Goal: Task Accomplishment & Management: Complete application form

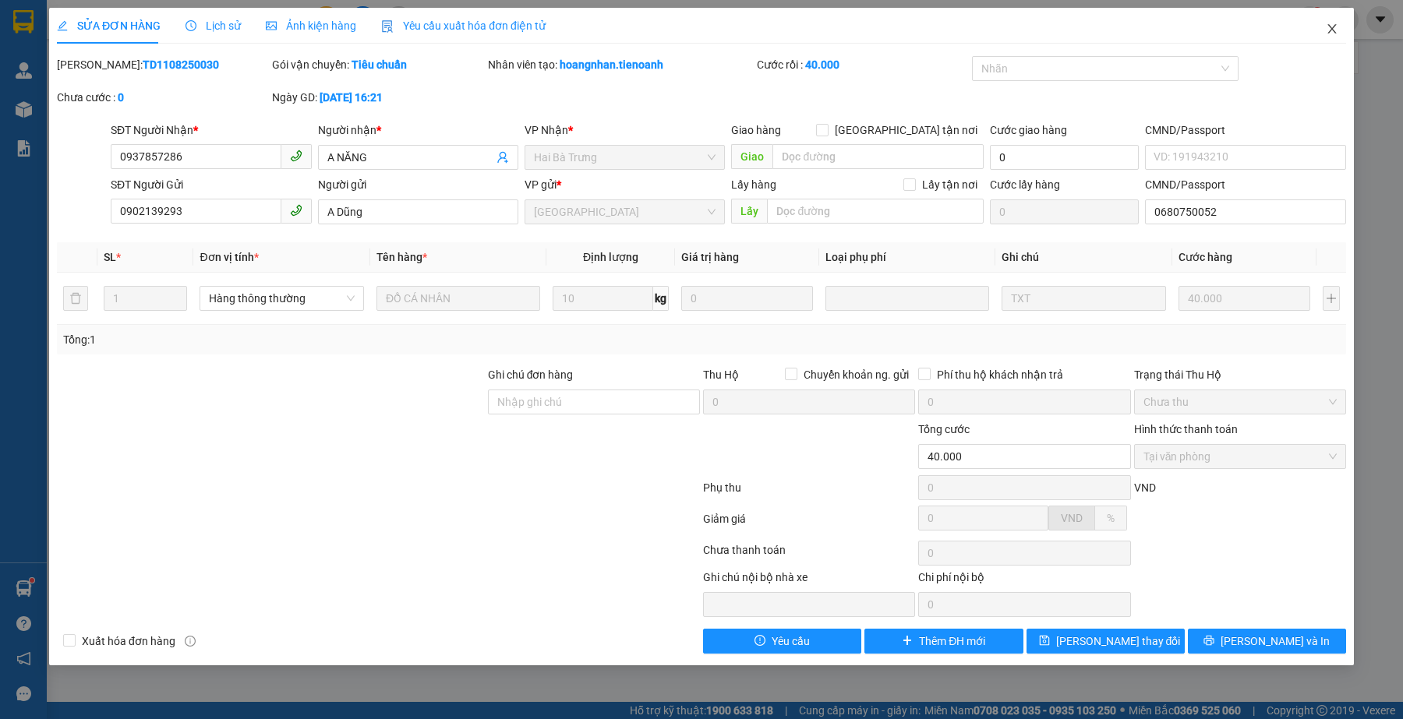
click at [1327, 27] on icon "close" at bounding box center [1331, 29] width 12 height 12
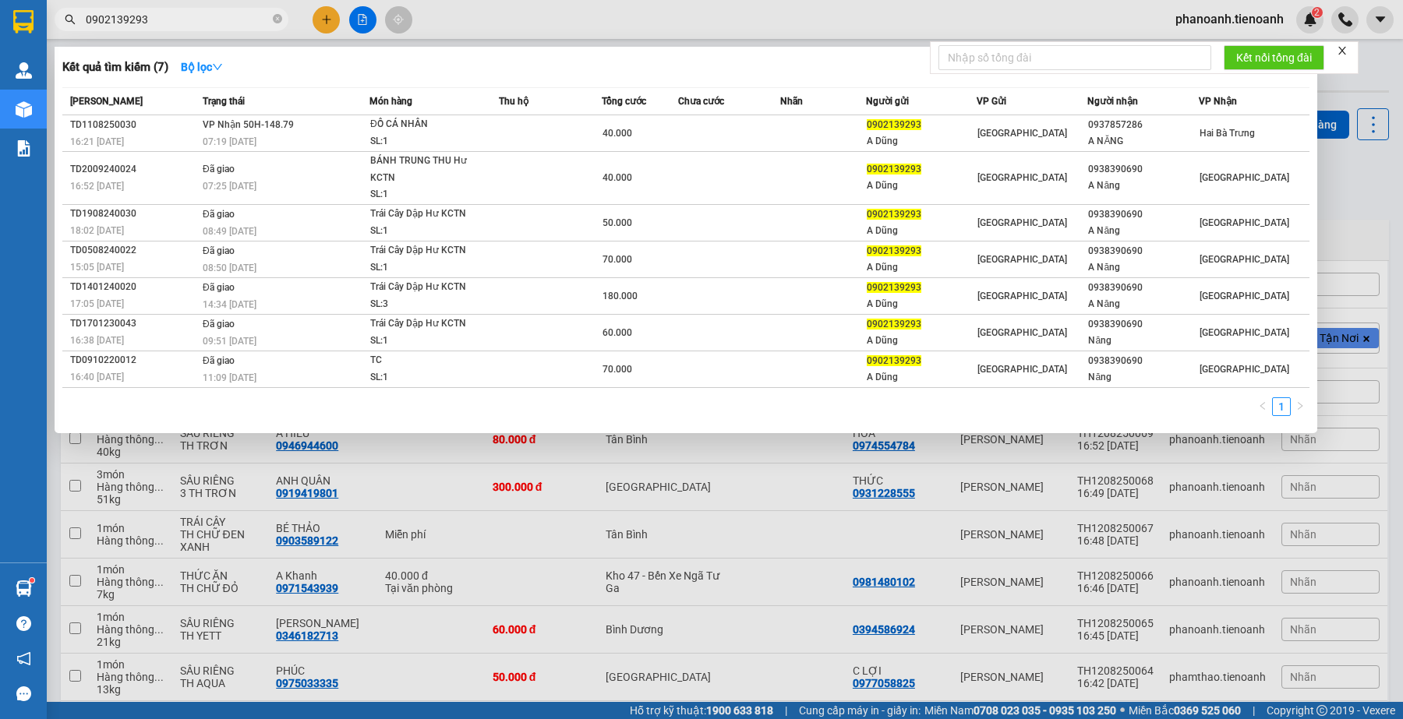
click at [231, 27] on input "0902139293" at bounding box center [178, 19] width 184 height 17
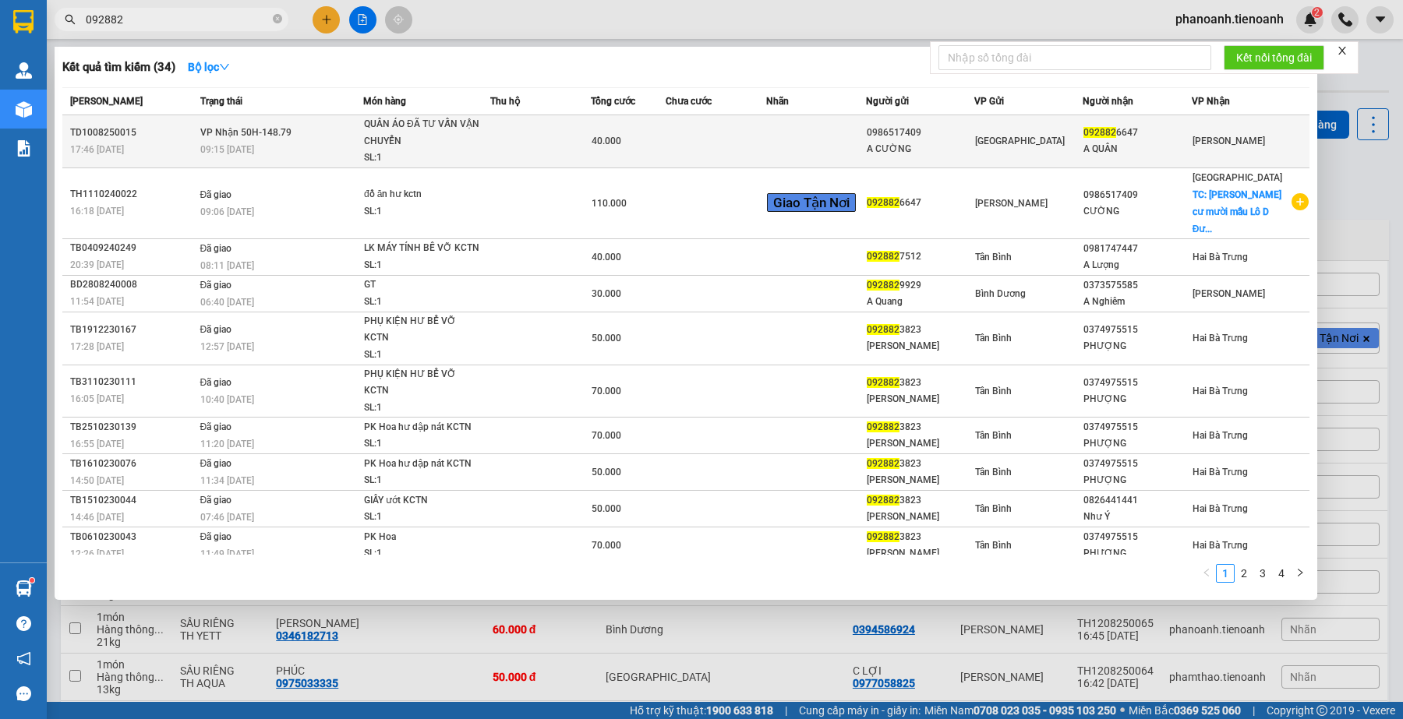
type input "092882"
click at [597, 141] on span "40.000" at bounding box center [606, 141] width 30 height 11
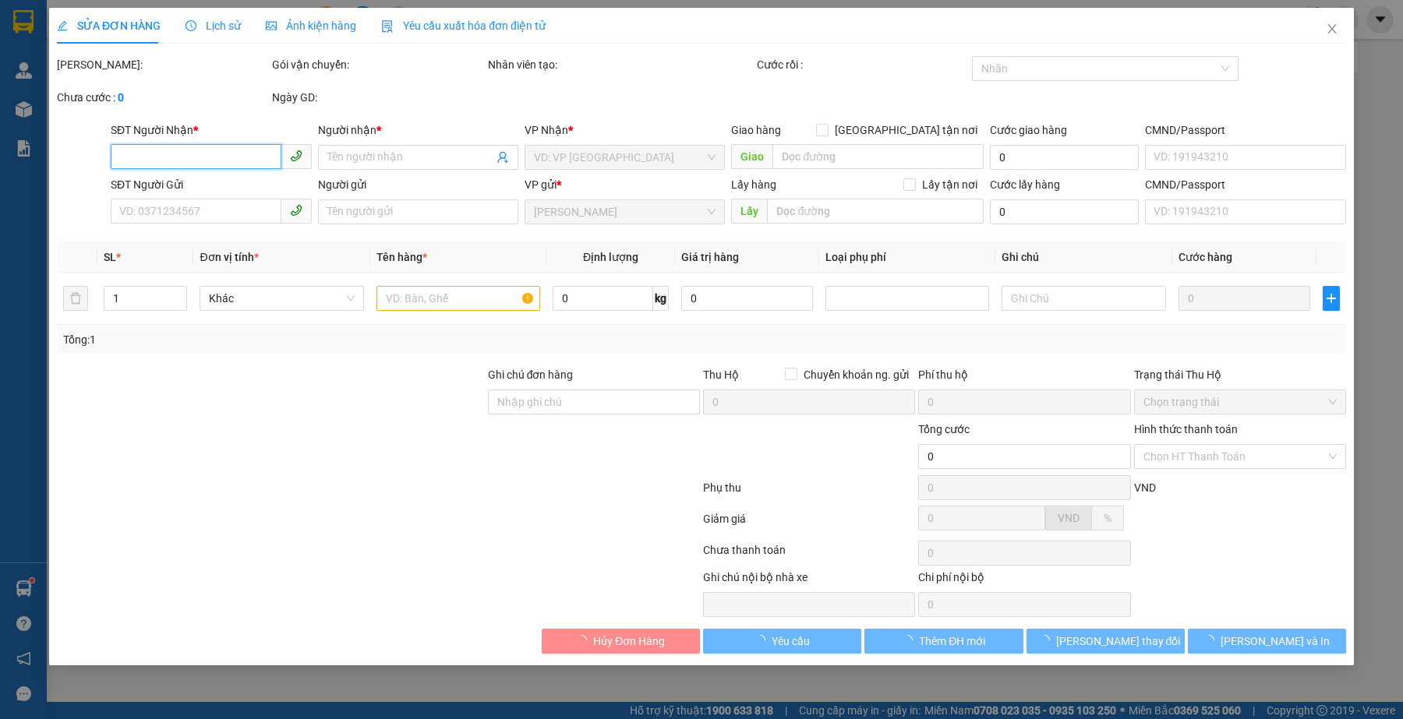
type input "0928826647"
type input "A QUÂN"
type input "0986517409"
type input "A CƯỜNG"
type input "40.000"
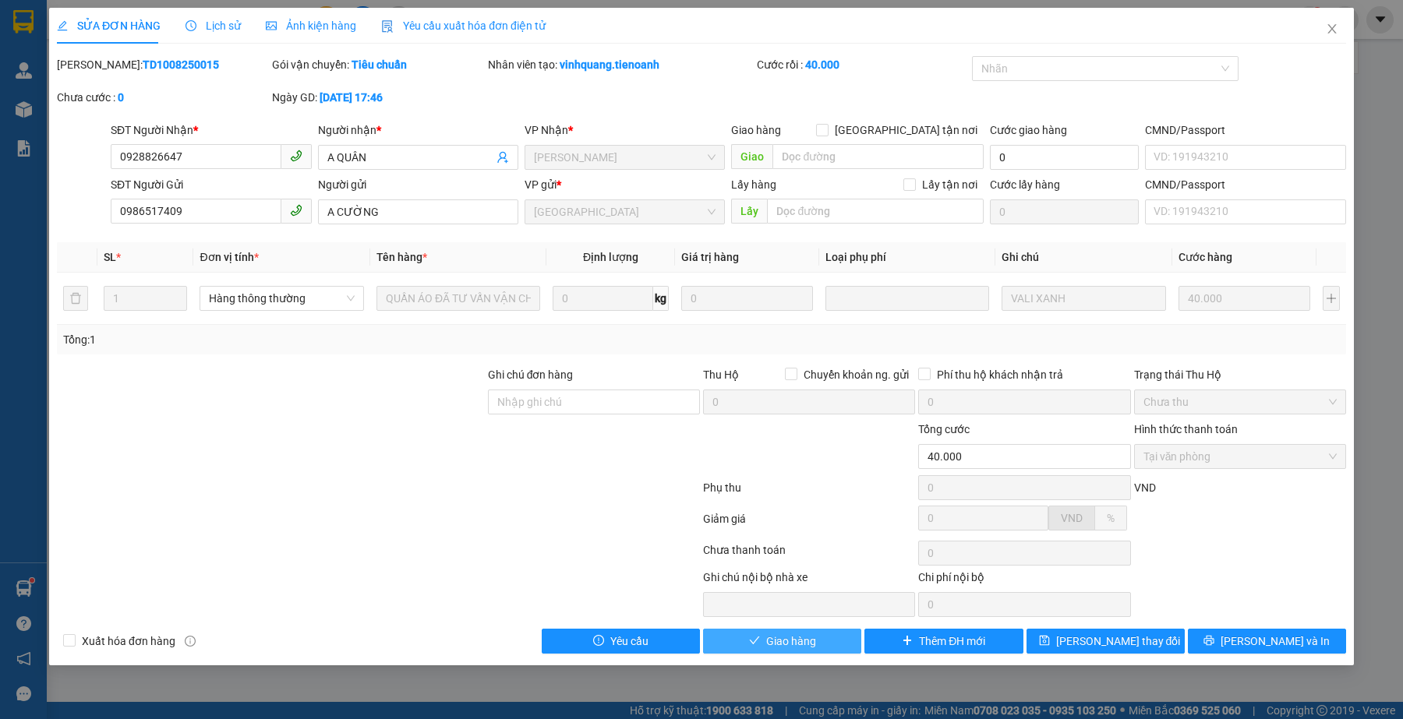
click at [793, 639] on span "Giao hàng" at bounding box center [791, 641] width 50 height 17
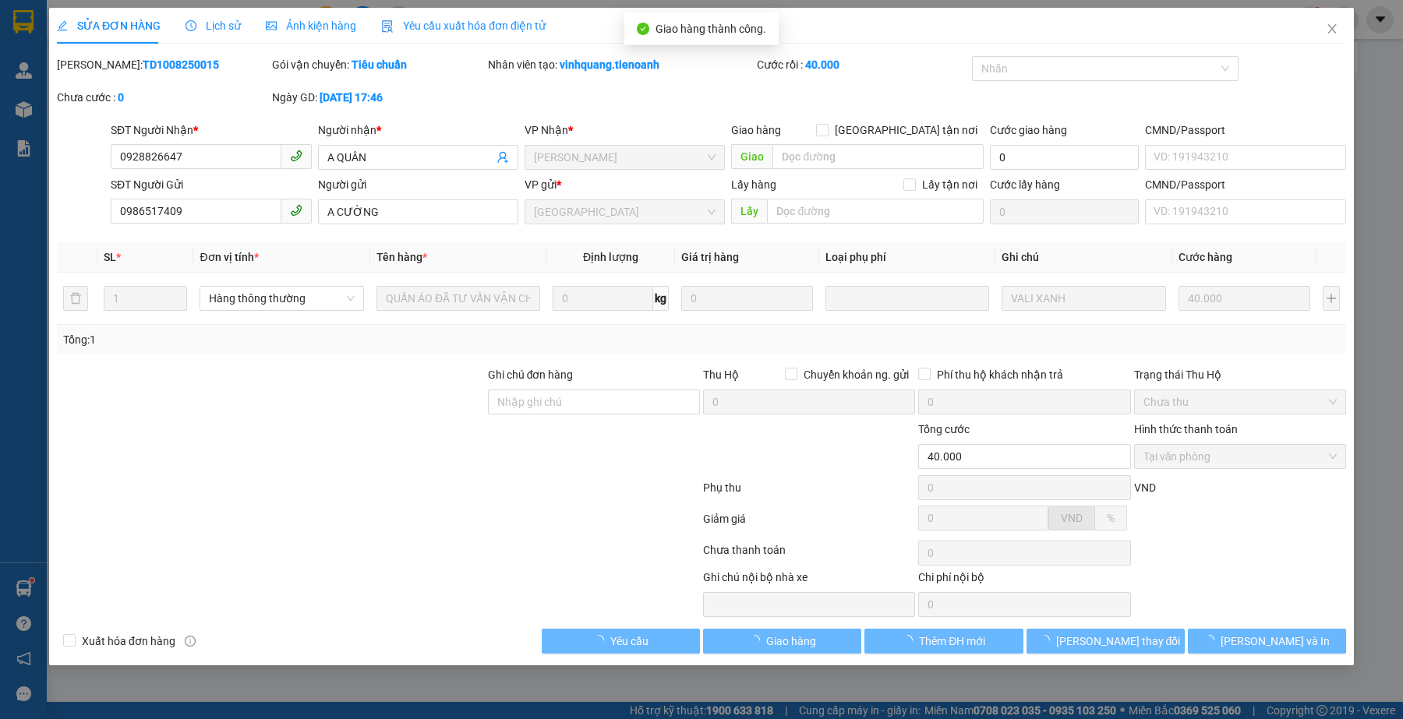
click at [362, 540] on div at bounding box center [378, 553] width 646 height 31
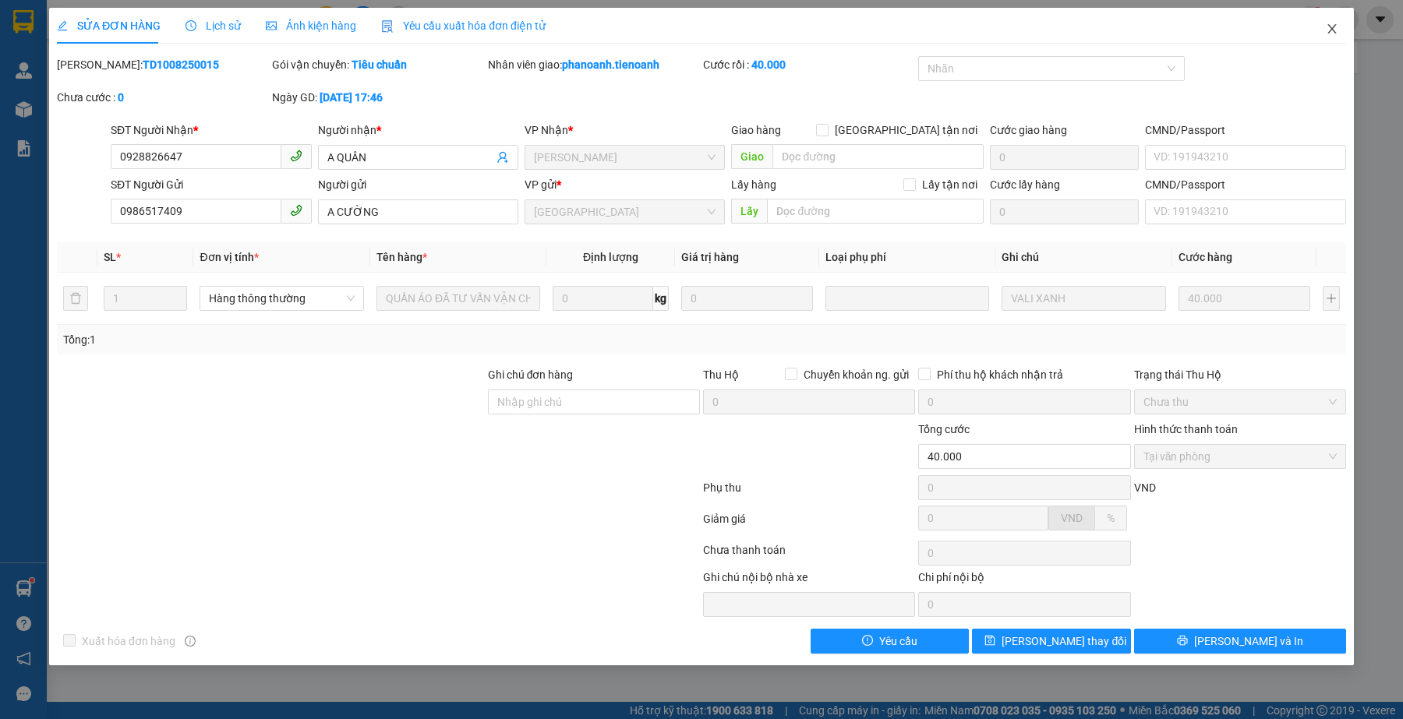
click at [1338, 32] on span "Close" at bounding box center [1332, 30] width 44 height 44
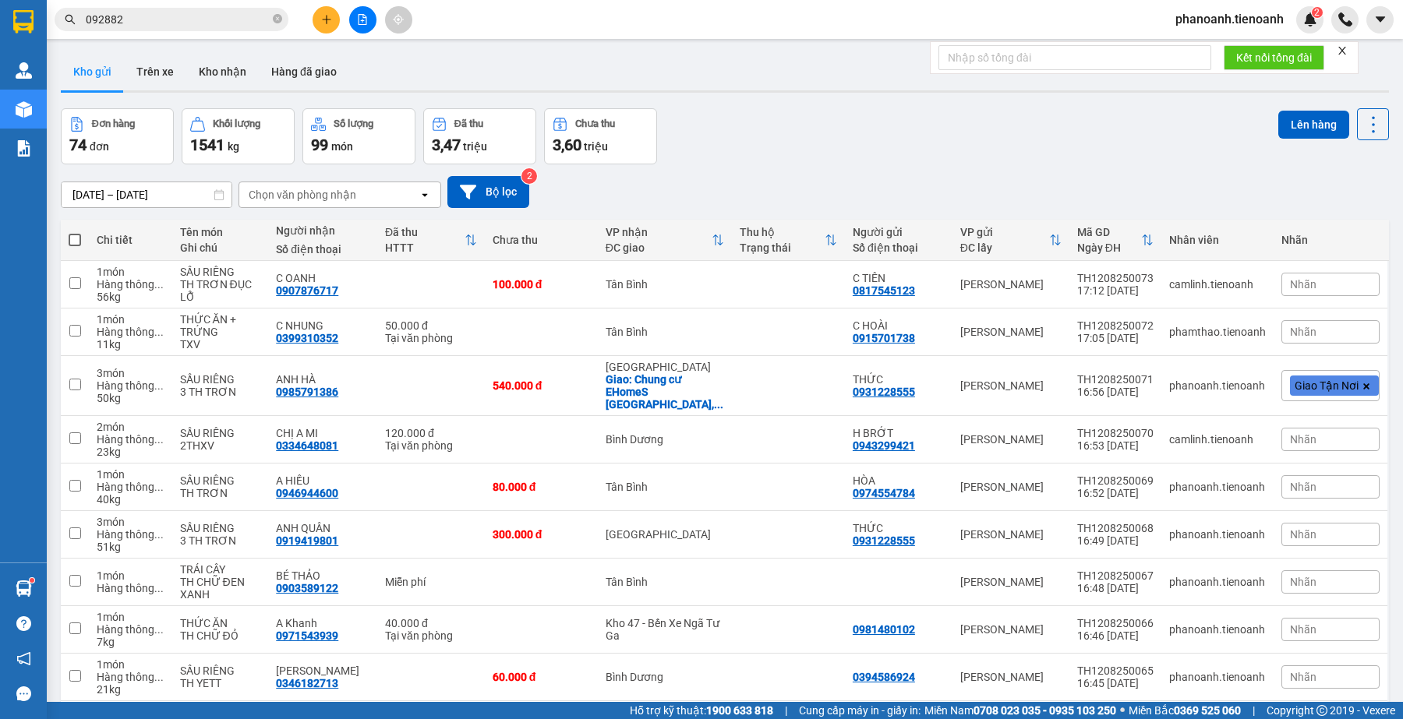
click at [140, 228] on div "Chi tiết" at bounding box center [131, 239] width 68 height 31
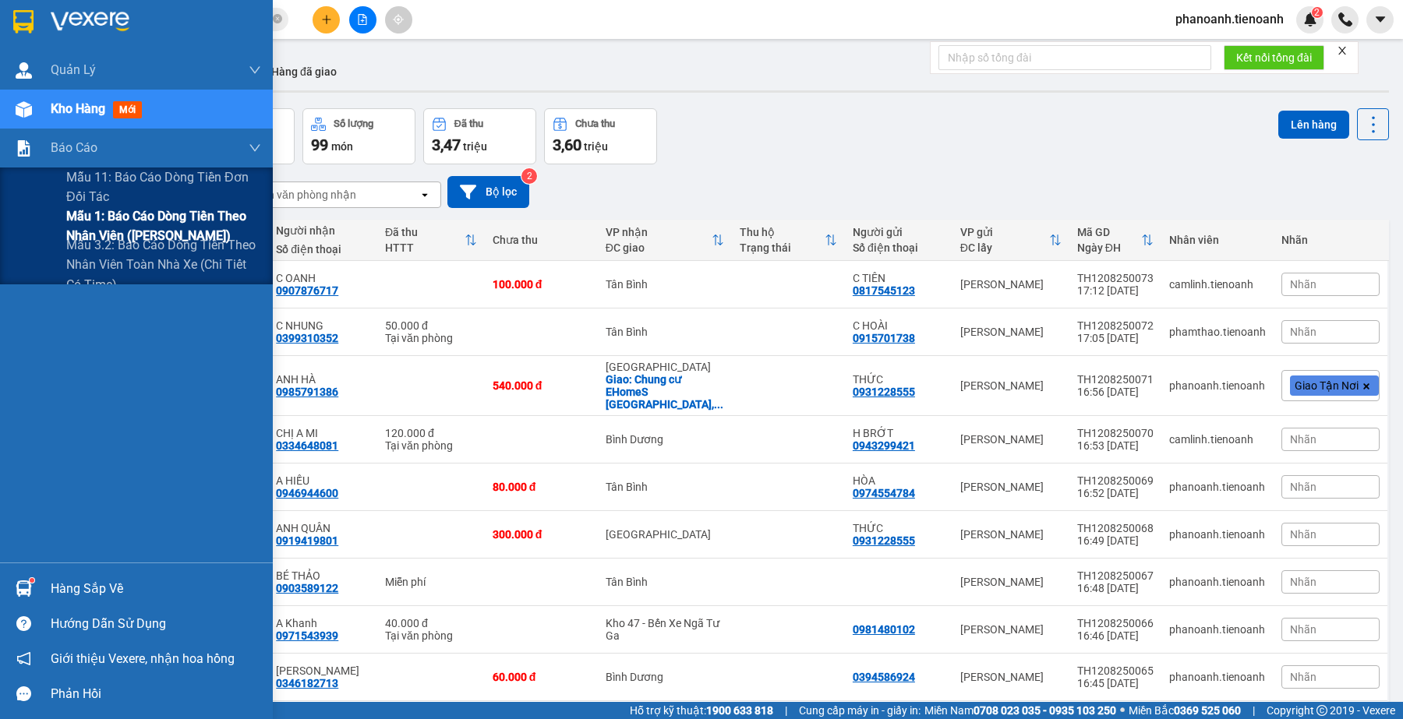
click at [123, 210] on span "Mẫu 1: Báo cáo dòng tiền theo nhân viên ([PERSON_NAME])" at bounding box center [163, 225] width 195 height 39
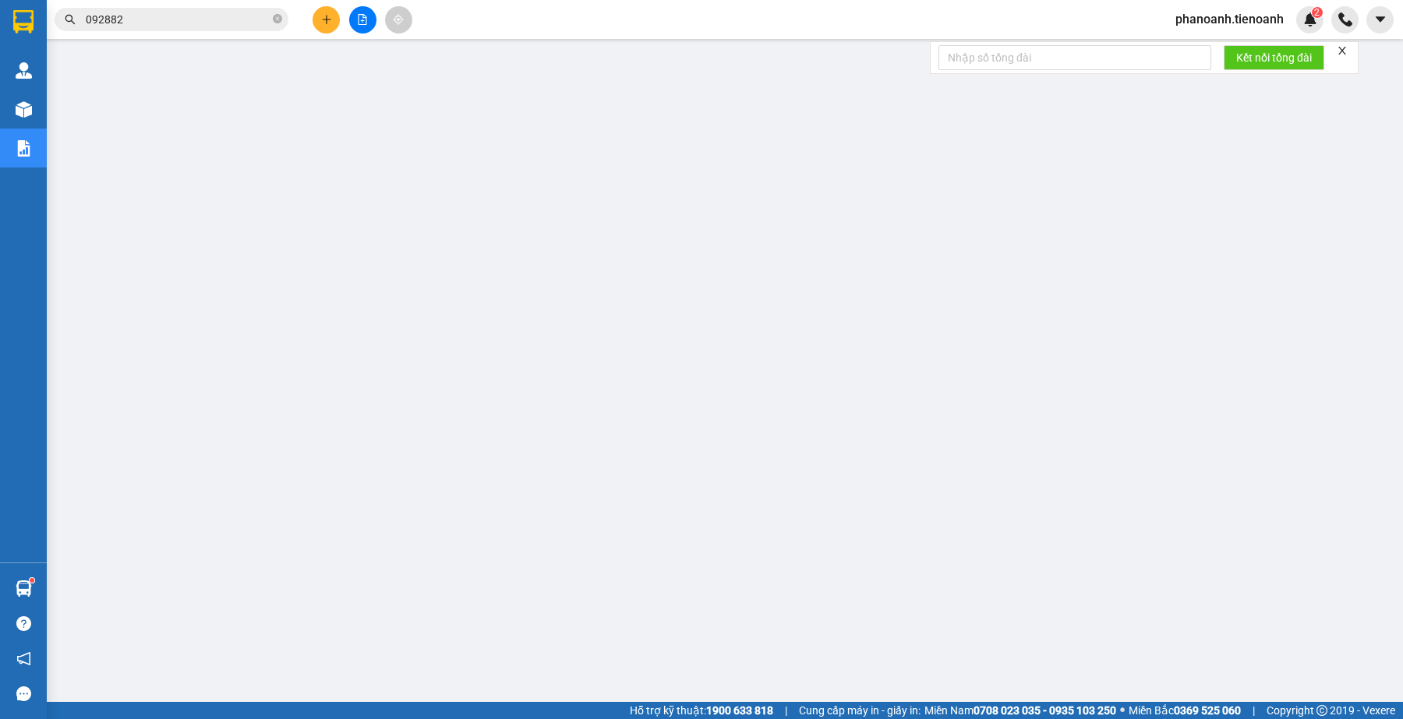
click at [335, 22] on button at bounding box center [325, 19] width 27 height 27
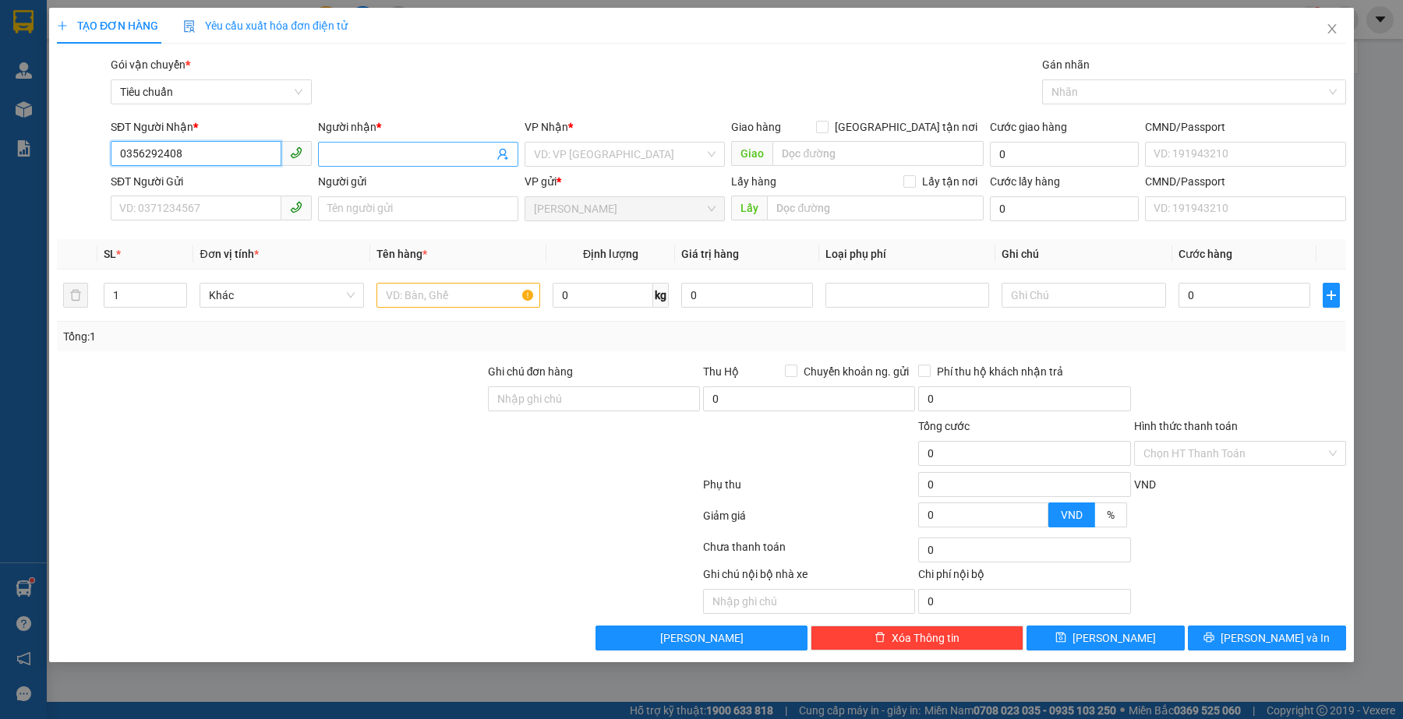
type input "0356292408"
click at [407, 153] on input "Người nhận *" at bounding box center [410, 154] width 166 height 17
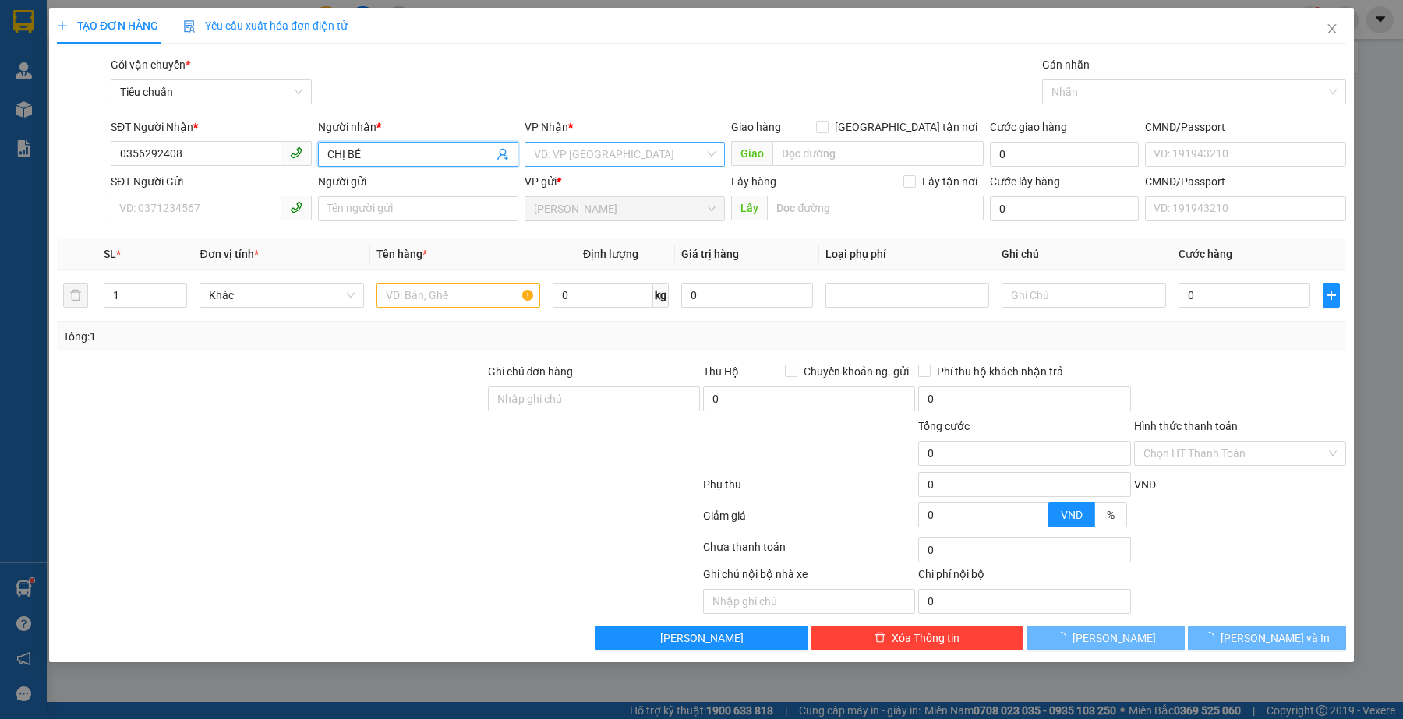
type input "CHỊ BÉ"
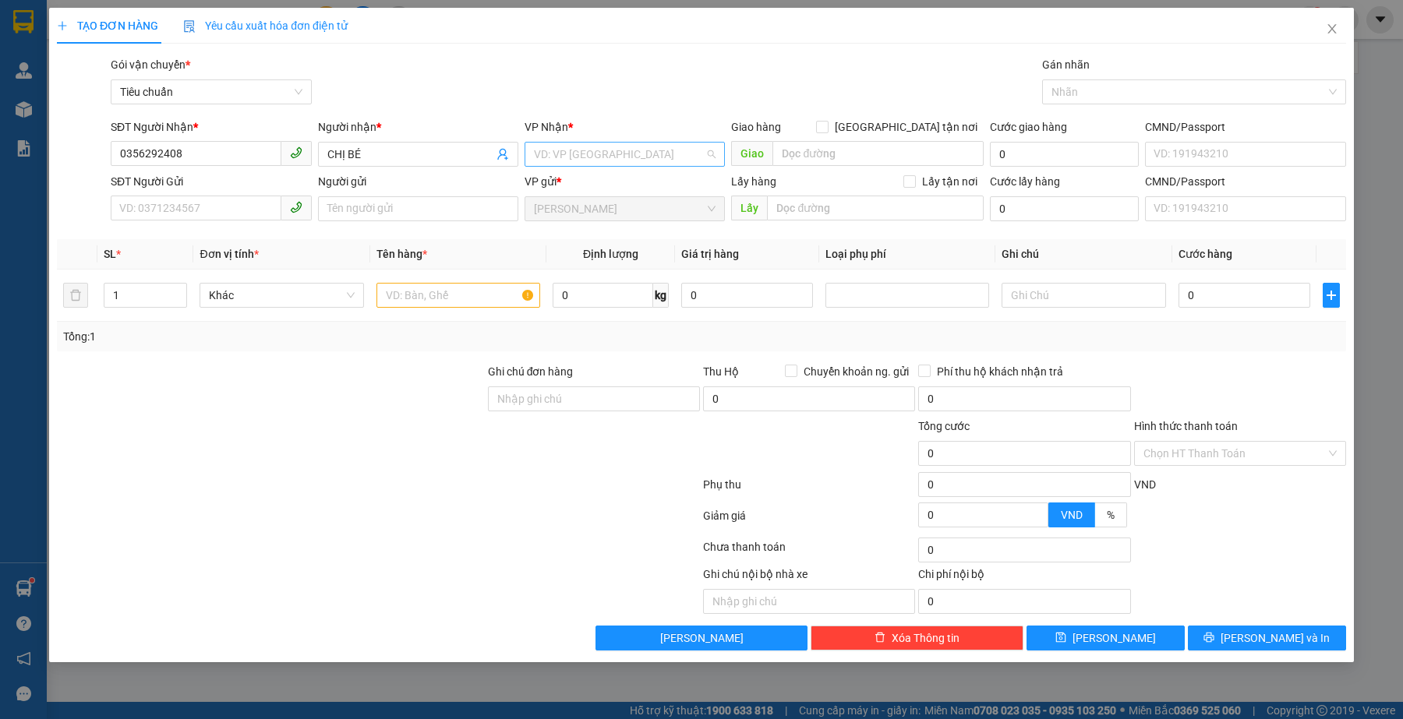
click at [571, 154] on input "search" at bounding box center [619, 154] width 171 height 23
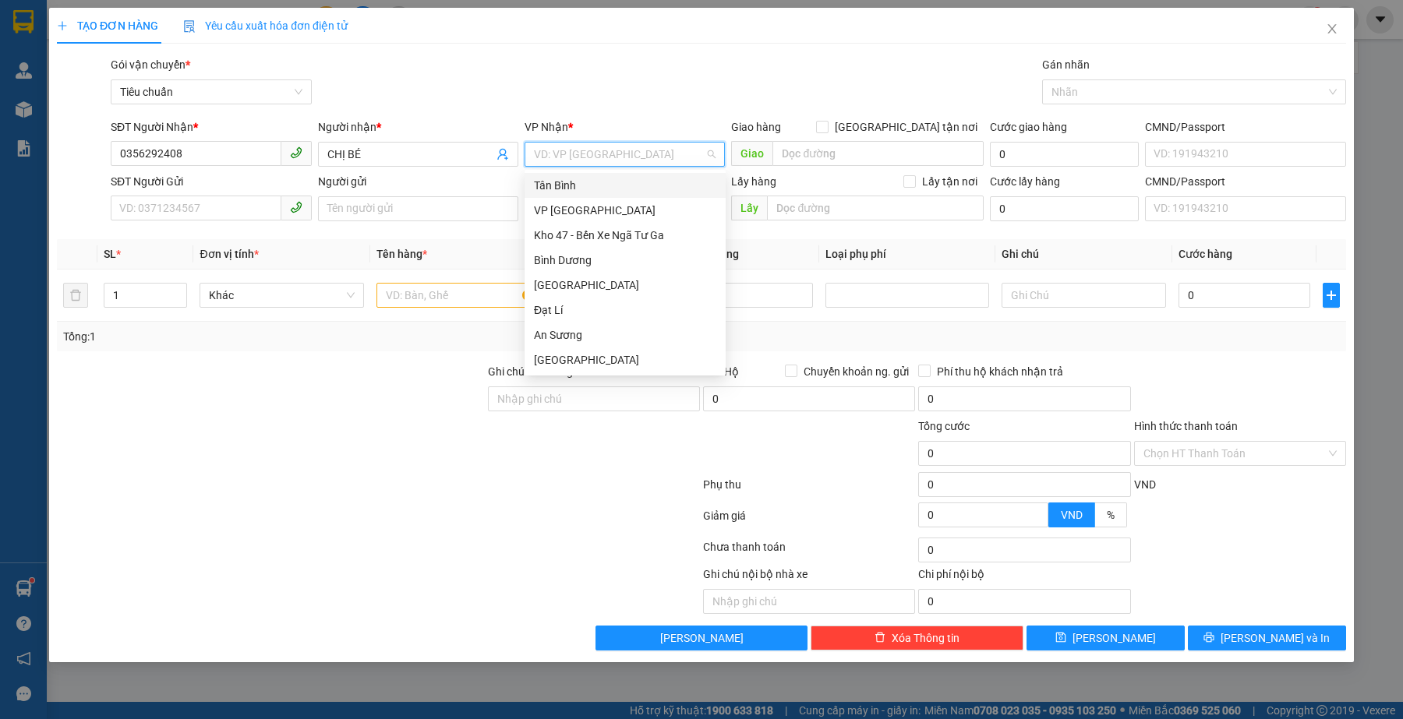
drag, startPoint x: 570, startPoint y: 177, endPoint x: 538, endPoint y: 197, distance: 38.5
click at [570, 177] on div "Tân Bình" at bounding box center [625, 185] width 182 height 17
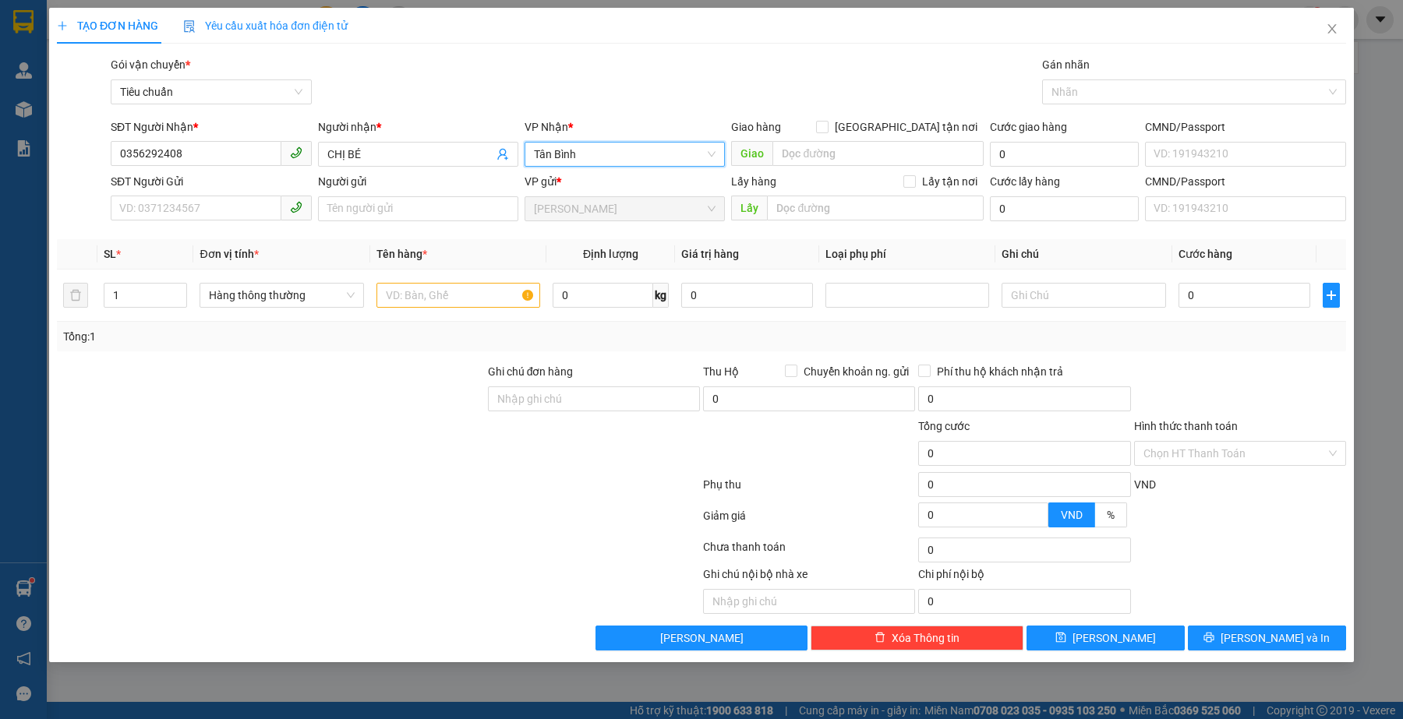
click at [253, 372] on div at bounding box center [270, 390] width 431 height 55
click at [219, 203] on input "SĐT Người Gửi" at bounding box center [196, 208] width 170 height 25
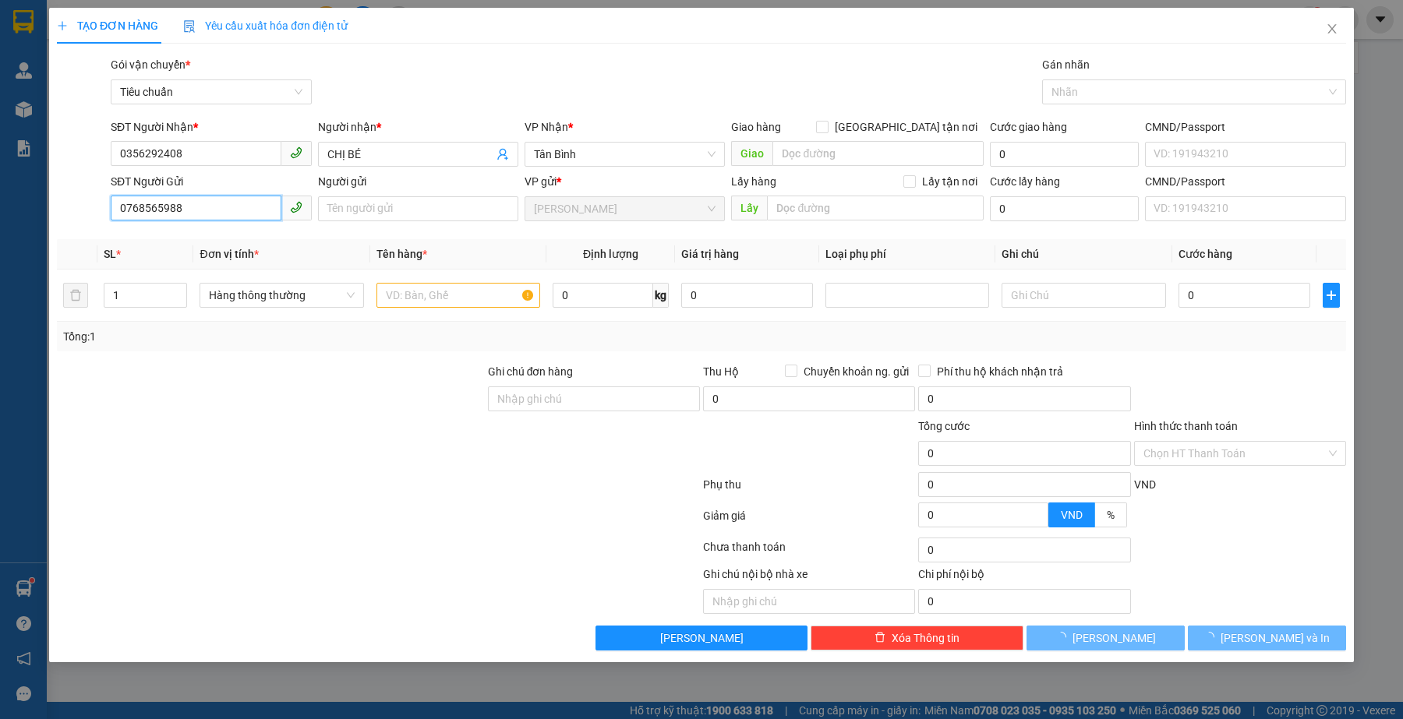
type input "0768565988"
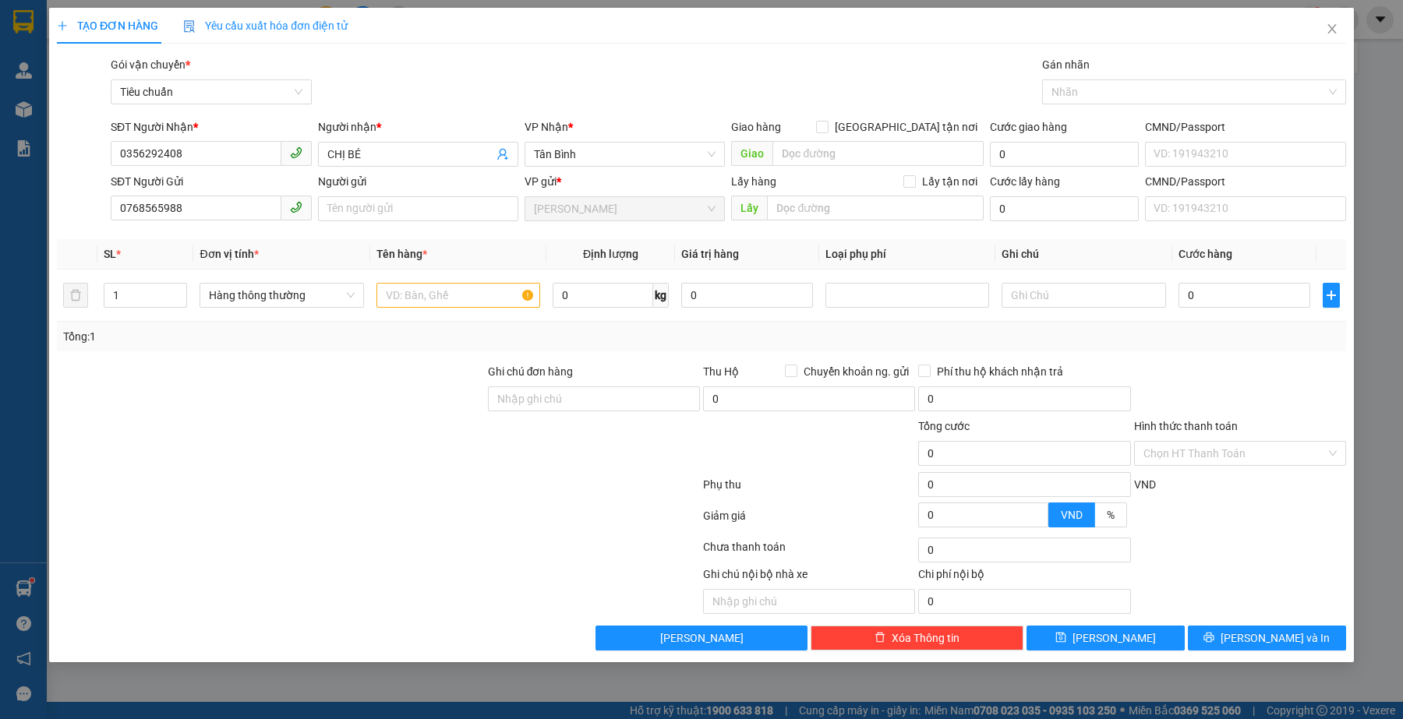
drag, startPoint x: 333, startPoint y: 436, endPoint x: 396, endPoint y: 302, distance: 148.9
click at [334, 436] on div at bounding box center [270, 445] width 431 height 55
click at [441, 292] on input "text" at bounding box center [458, 295] width 164 height 25
type input "BSX: 47B1-559.02 (ĐÃ TƯ VẤN CHÍNH SÁCH)"
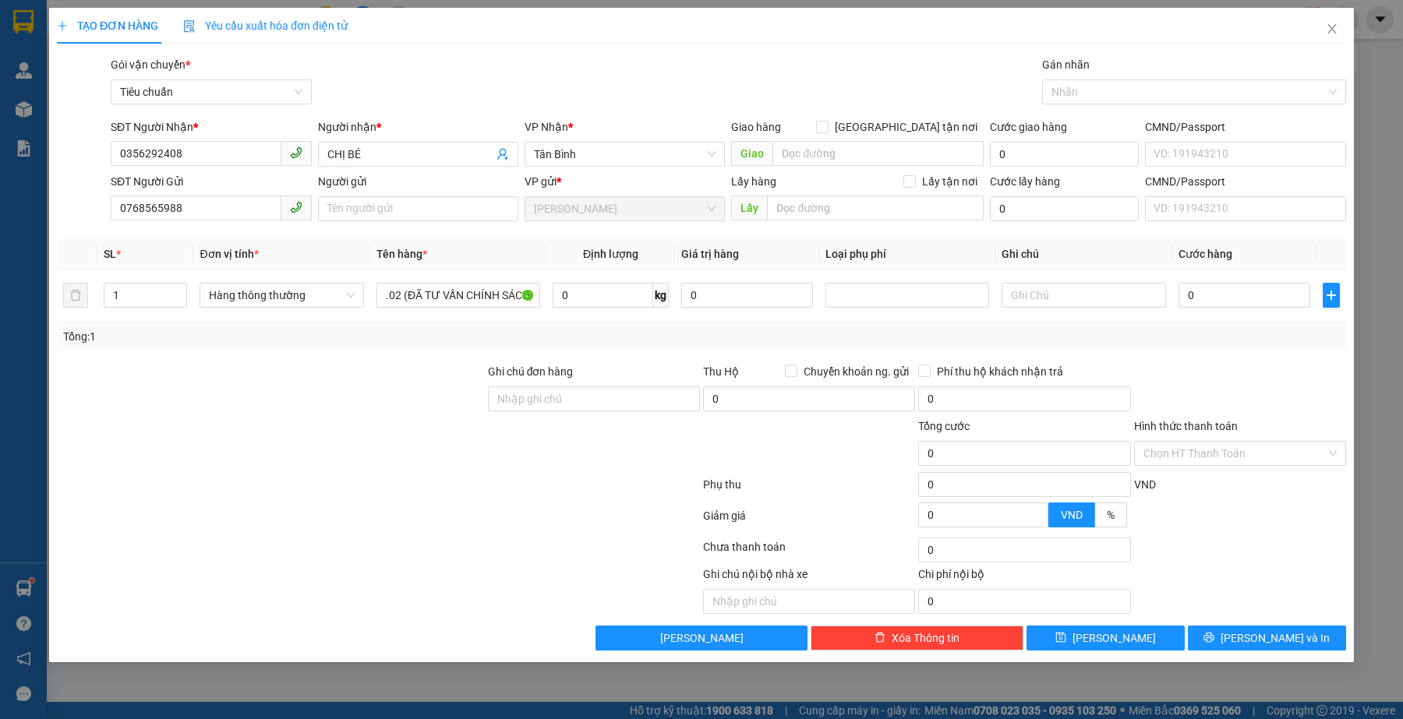
drag, startPoint x: 364, startPoint y: 517, endPoint x: 605, endPoint y: 547, distance: 242.7
click at [366, 518] on div at bounding box center [378, 518] width 646 height 31
click at [298, 440] on div at bounding box center [270, 445] width 431 height 55
click at [1089, 277] on td at bounding box center [1083, 296] width 176 height 52
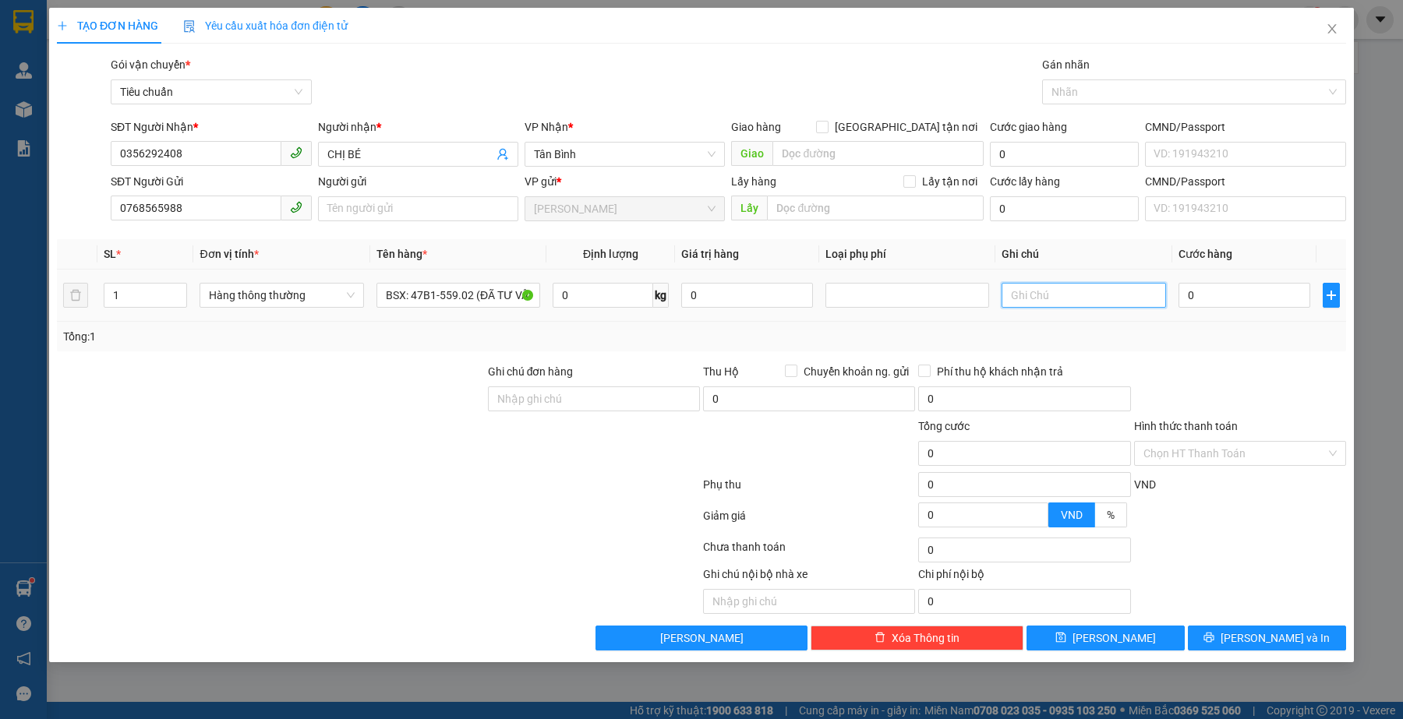
click at [1096, 294] on input "text" at bounding box center [1083, 295] width 164 height 25
click at [298, 291] on span "Hàng thông thường" at bounding box center [281, 295] width 145 height 23
type input "XE AB TRẮNG ĐEN VÀNG + CV + CK"
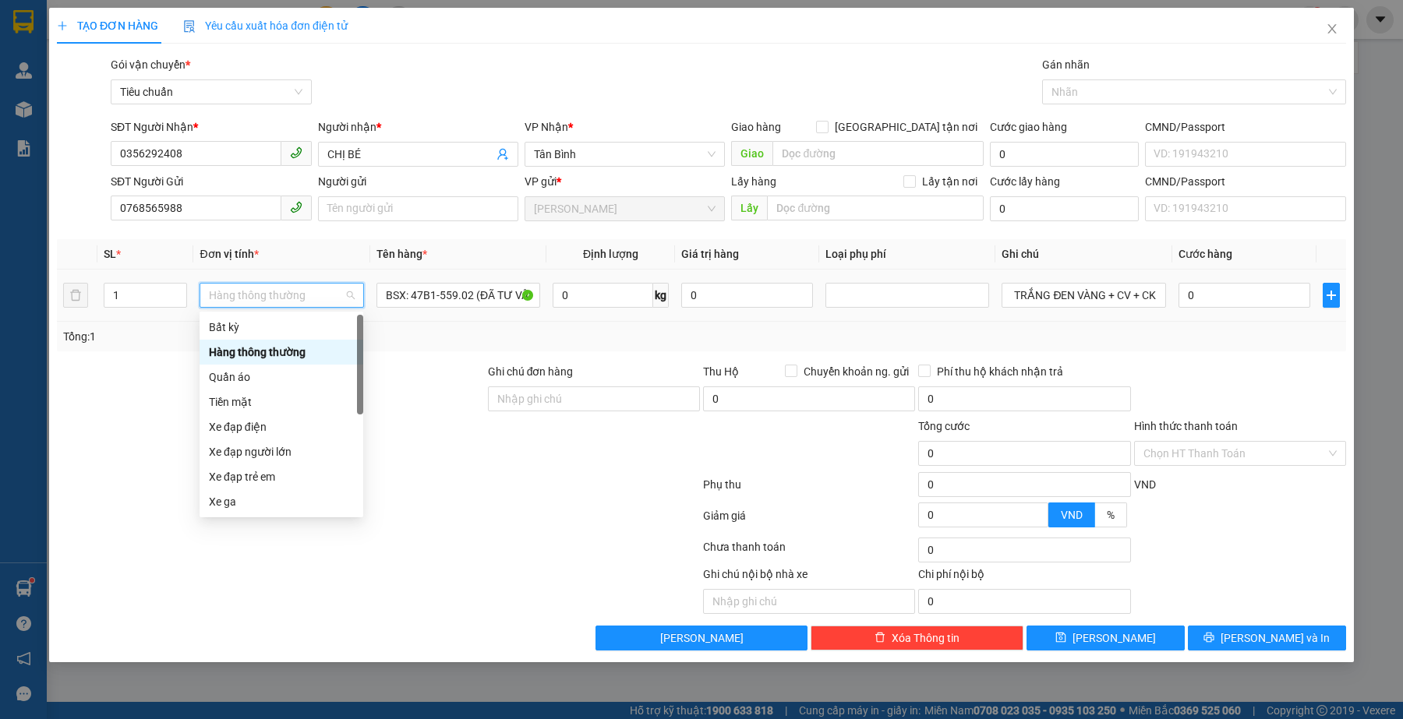
scroll to position [0, 0]
click at [248, 496] on div "Xe ga" at bounding box center [281, 501] width 145 height 17
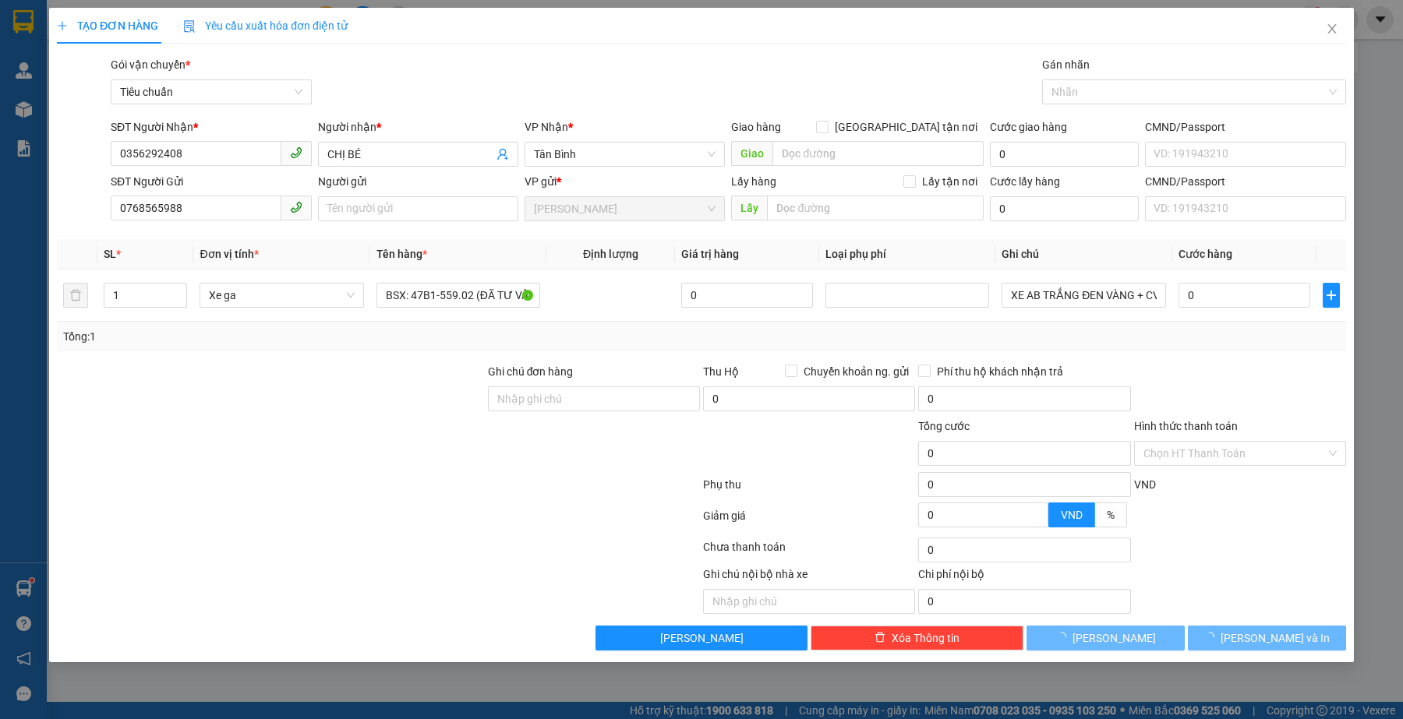
click at [270, 573] on div at bounding box center [243, 590] width 377 height 48
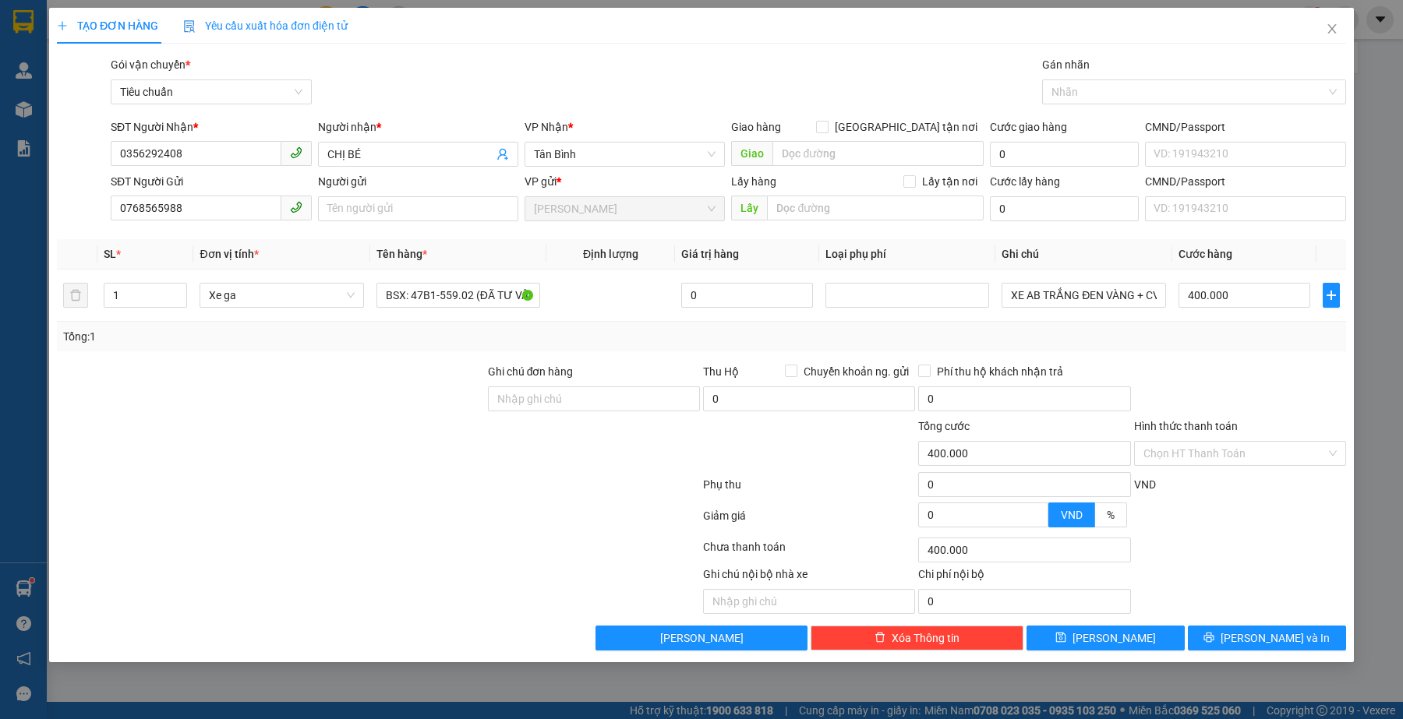
type input "400.000"
click at [1304, 372] on div at bounding box center [1239, 390] width 215 height 55
click at [367, 531] on div at bounding box center [378, 518] width 646 height 31
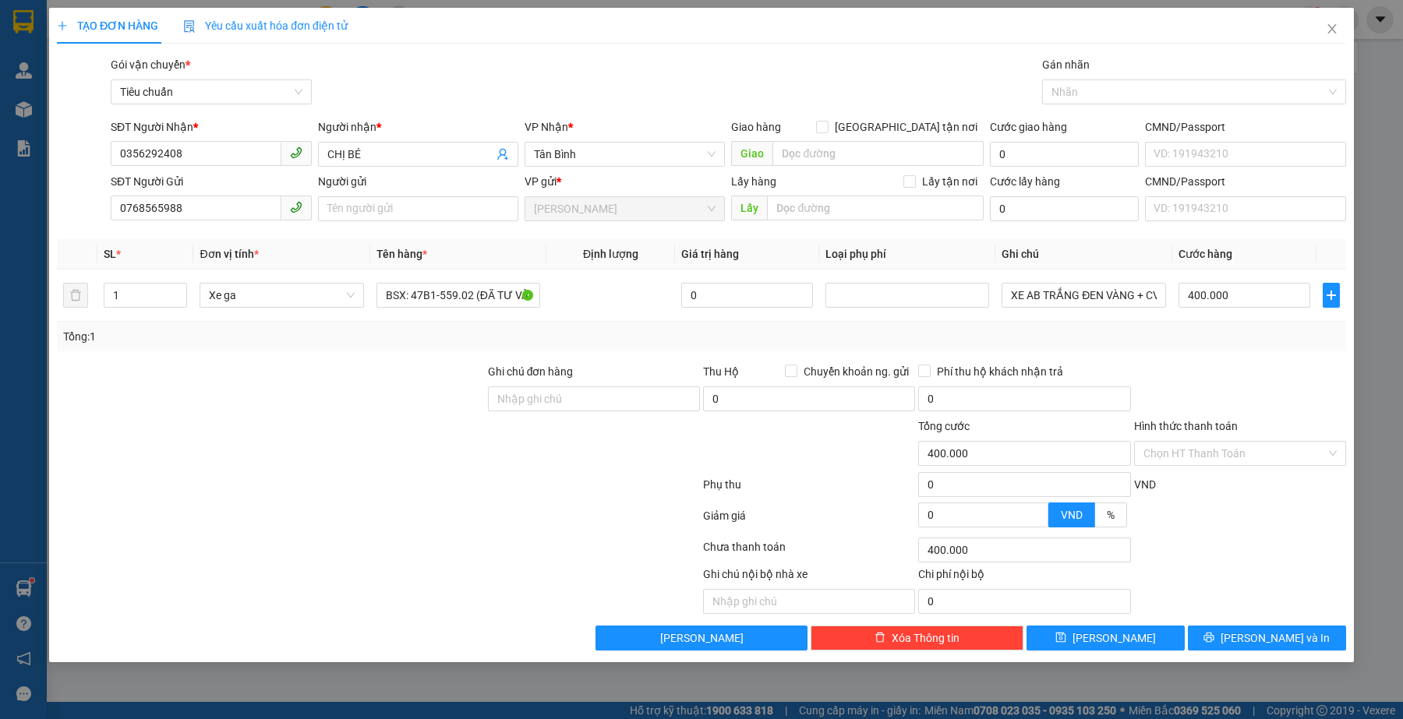
click at [149, 443] on div at bounding box center [270, 445] width 431 height 55
drag, startPoint x: 316, startPoint y: 410, endPoint x: 353, endPoint y: 407, distance: 36.8
click at [316, 410] on div at bounding box center [270, 390] width 431 height 55
click at [528, 555] on div at bounding box center [378, 550] width 646 height 31
click at [1159, 635] on button "[PERSON_NAME]" at bounding box center [1105, 638] width 158 height 25
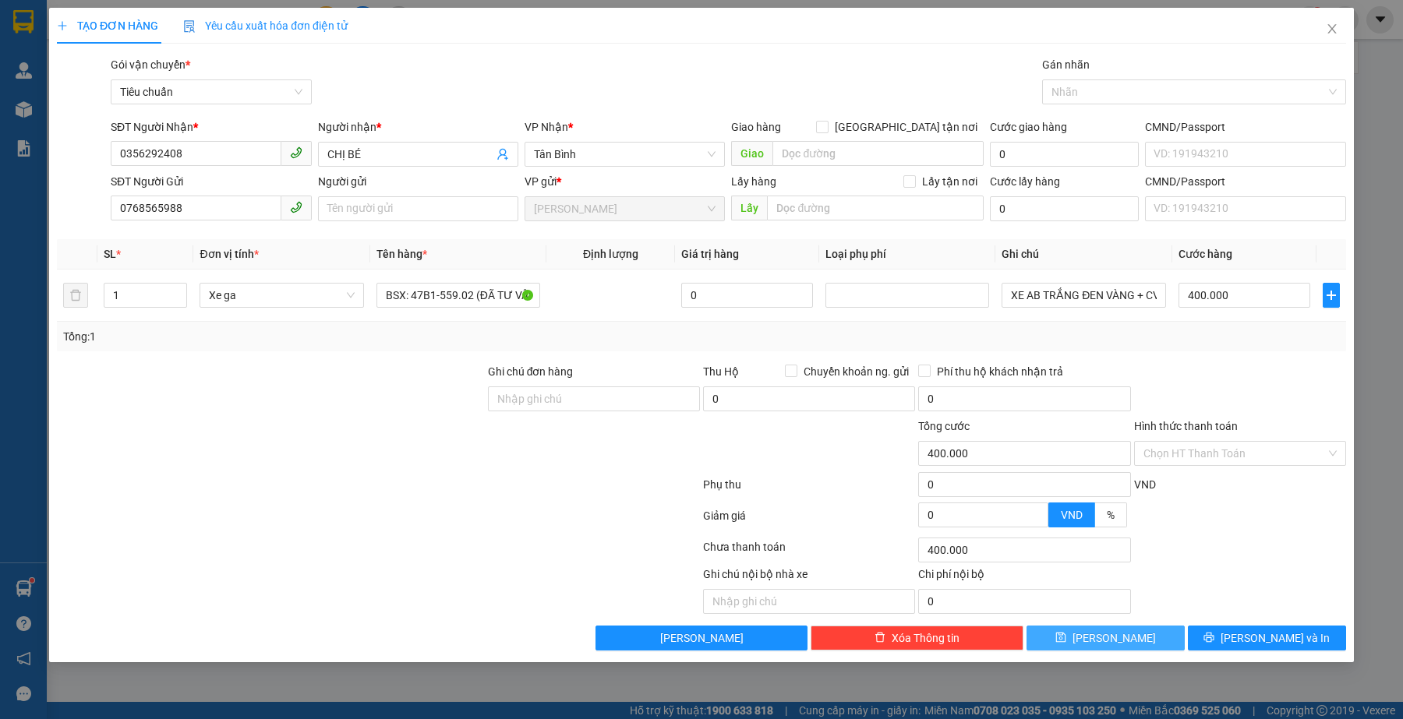
type input "0"
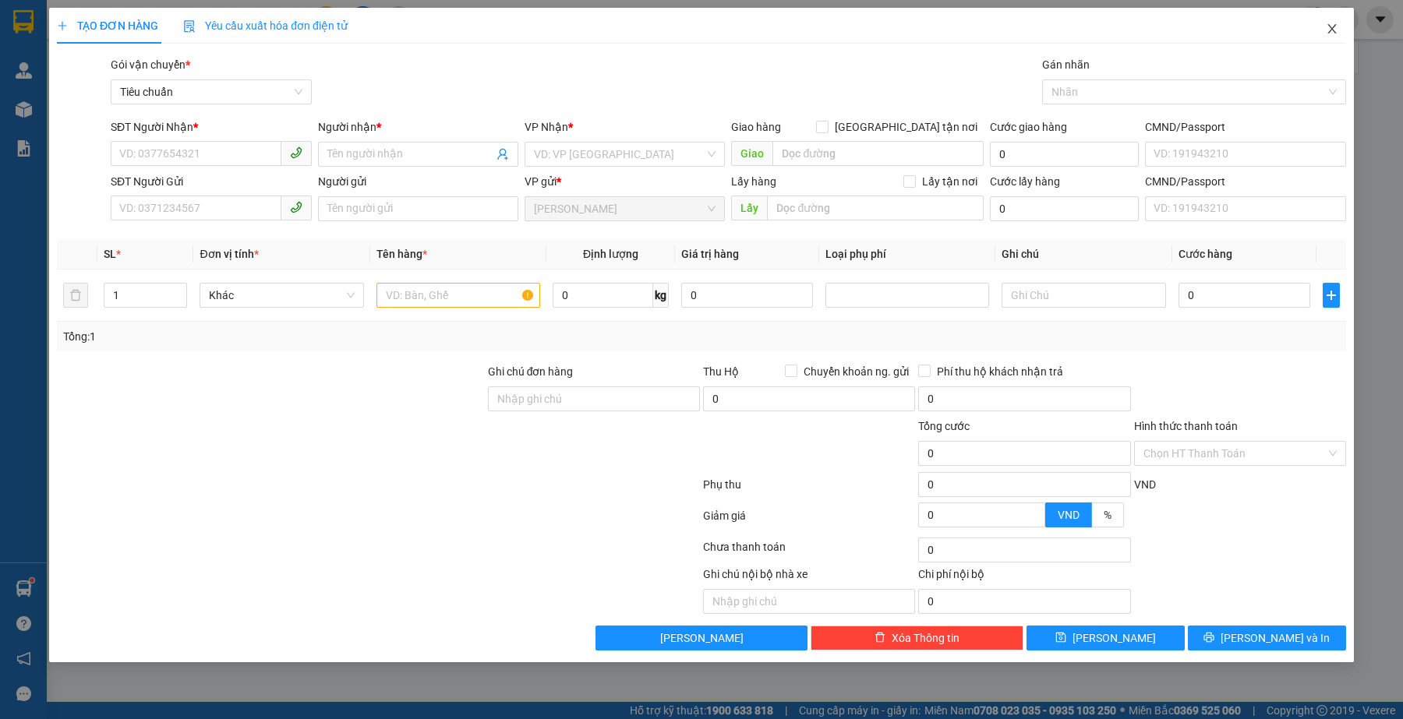
click at [1334, 24] on icon "close" at bounding box center [1331, 29] width 12 height 12
